Goal: Understand process/instructions: Learn how to perform a task or action

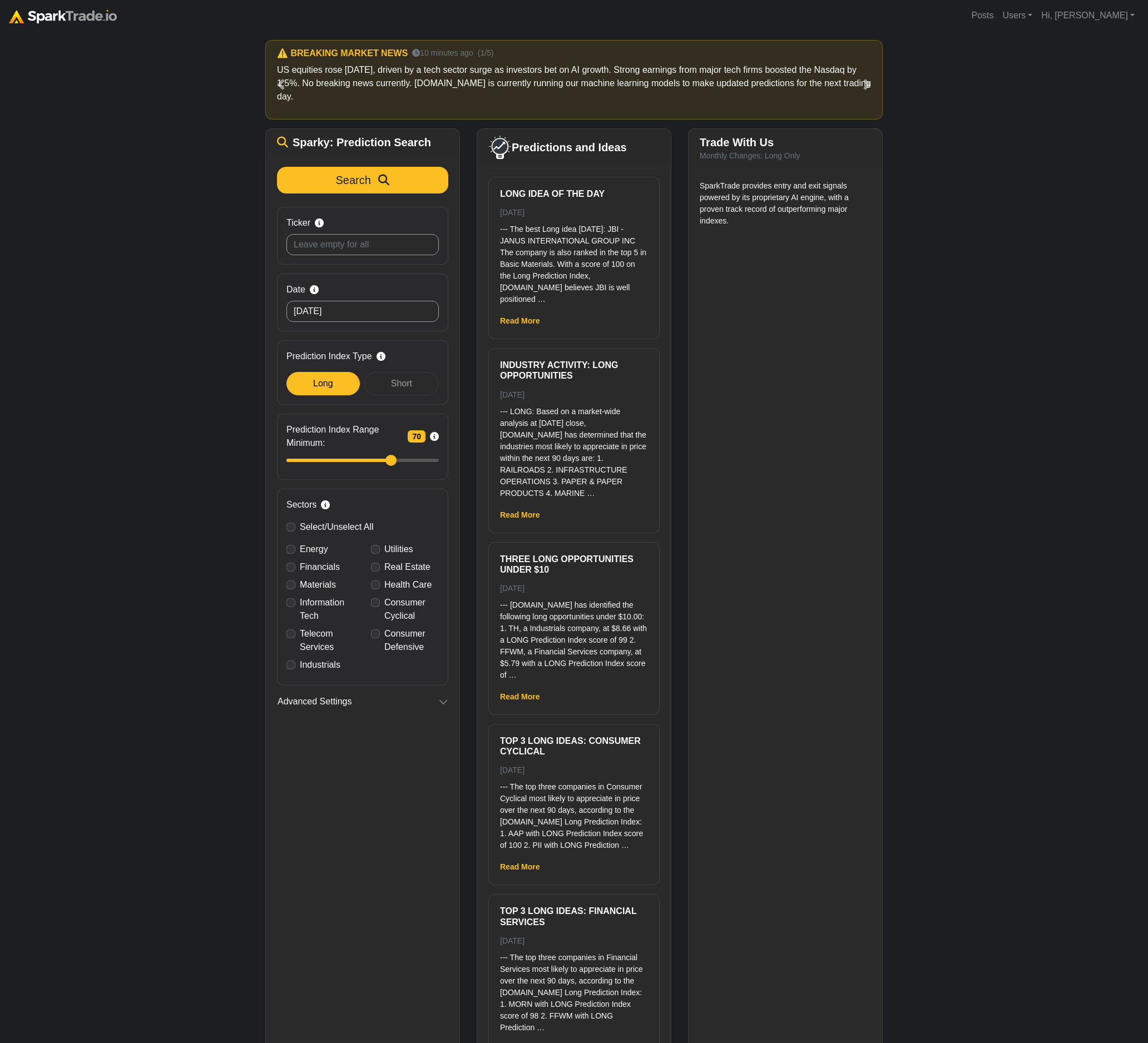
click at [1057, 368] on div "How to Use SparkTrade.io × ⚠️ BREAKING MARKET NEWS 10 minutes ago (1/5) US equi…" at bounding box center [574, 566] width 1148 height 1070
click at [1058, 369] on div "How to Use SparkTrade.io × ⚠️ BREAKING MARKET NEWS 10 minutes ago (1/5) US equi…" at bounding box center [574, 566] width 1148 height 1070
click at [163, 351] on div "How to Use SparkTrade.io × ⚠️ BREAKING MARKET NEWS 12 minutes ago (1/5) US equi…" at bounding box center [574, 566] width 1148 height 1070
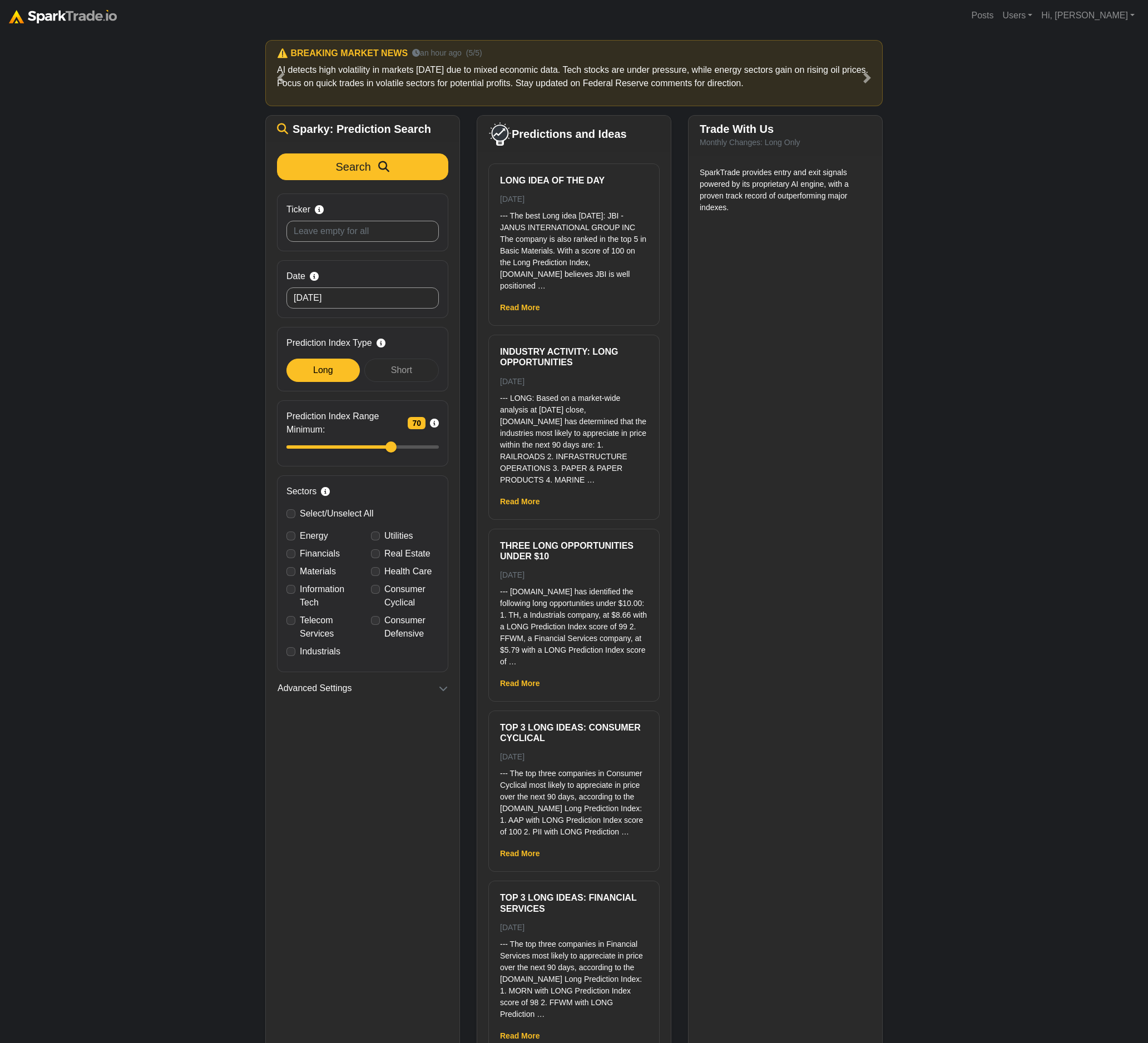
drag, startPoint x: 763, startPoint y: 685, endPoint x: 907, endPoint y: 639, distance: 151.2
click at [762, 351] on div "SparkTrade provides entry and exit signals powered by its proprietary AI engine…" at bounding box center [784, 621] width 193 height 931
click at [977, 259] on div "How to Use SparkTrade.io × ⚠️ BREAKING MARKET NEWS 12 minutes ago (1/5) US equi…" at bounding box center [574, 559] width 1148 height 1056
click at [750, 183] on p "SparkTrade provides entry and exit signals powered by its proprietary AI engine…" at bounding box center [784, 189] width 171 height 47
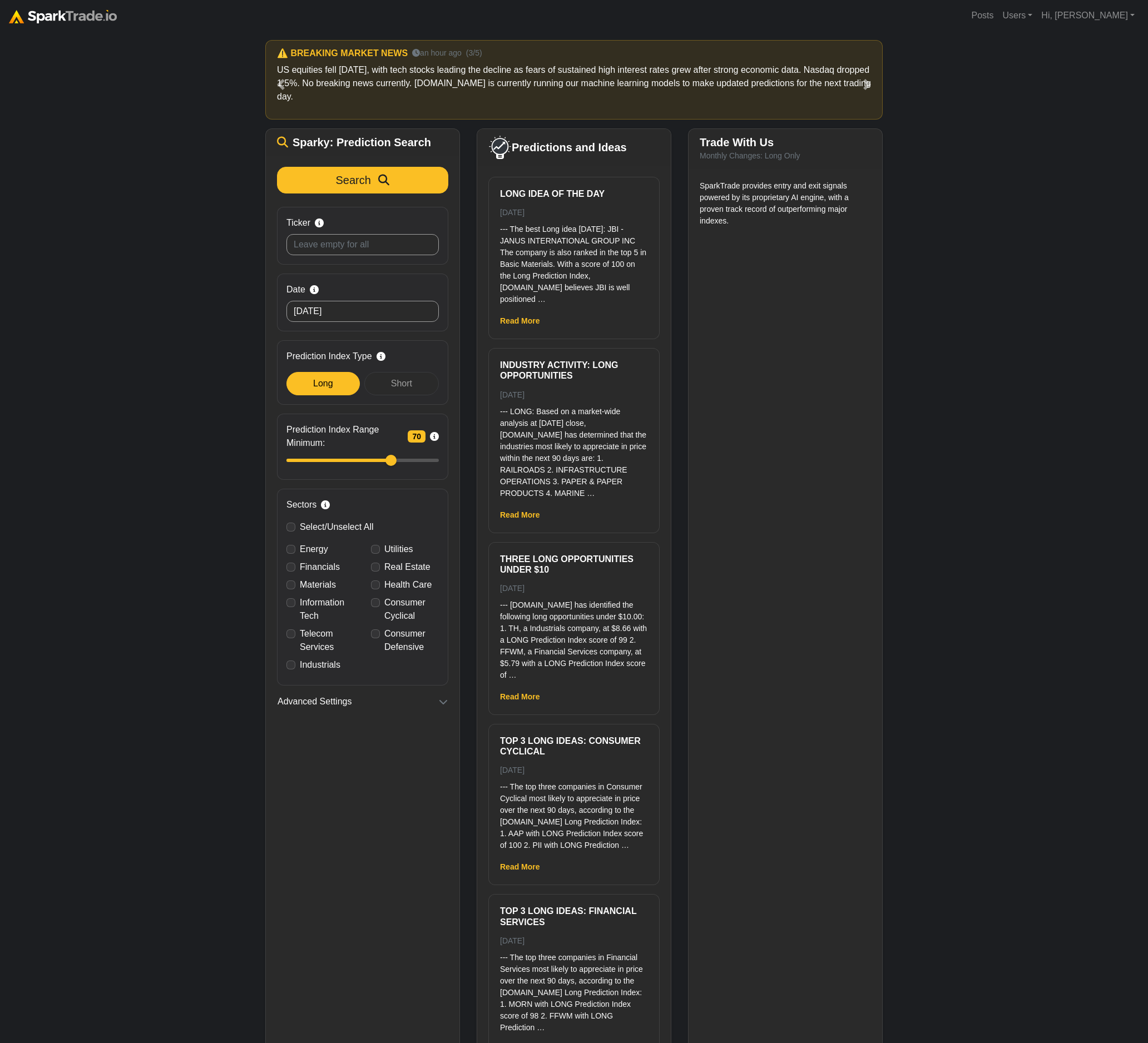
click at [1072, 350] on div "How to Use [DOMAIN_NAME] × ⚠️ BREAKING MARKET NEWS 16 minutes ago (1/5) US equi…" at bounding box center [574, 566] width 1148 height 1070
drag, startPoint x: 1042, startPoint y: 261, endPoint x: 1047, endPoint y: 254, distance: 8.6
click at [1046, 256] on div "How to Use [DOMAIN_NAME] × ⚠️ BREAKING MARKET NEWS 16 minutes ago (1/5) US equi…" at bounding box center [574, 566] width 1148 height 1070
